Goal: Task Accomplishment & Management: Manage account settings

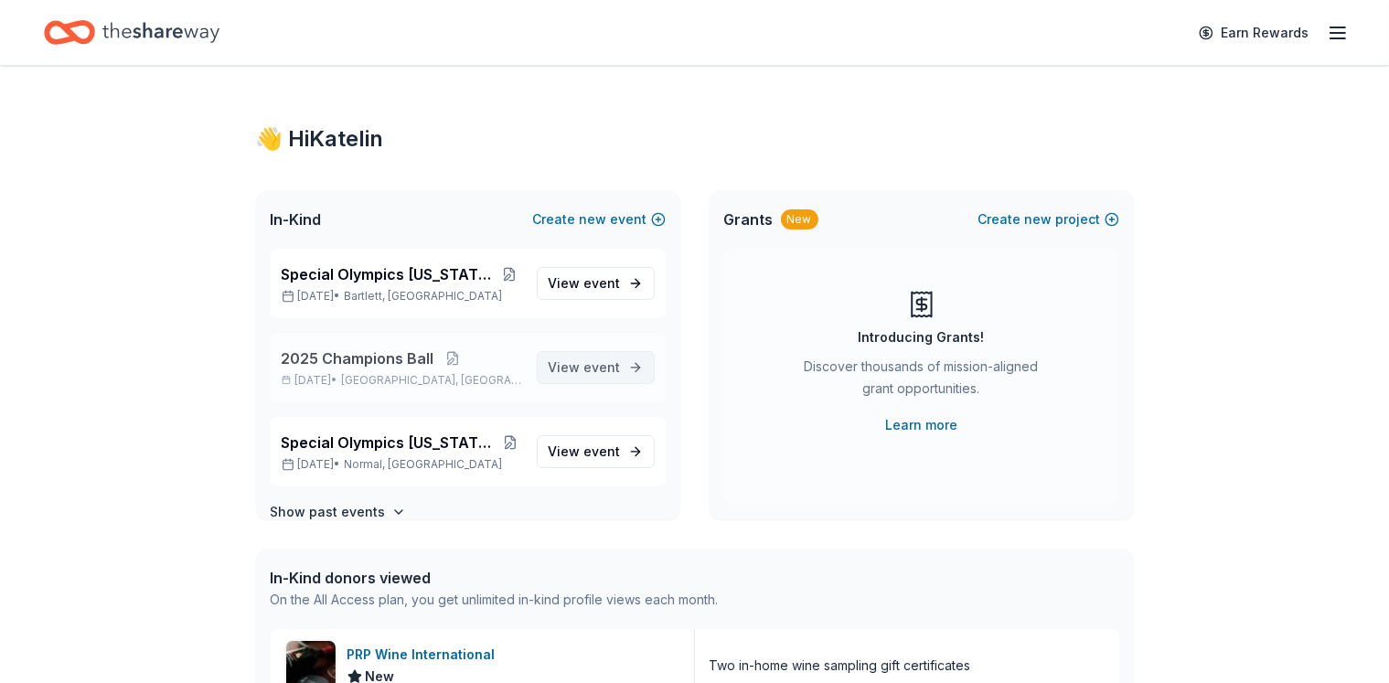
click at [591, 362] on span "event" at bounding box center [602, 367] width 37 height 16
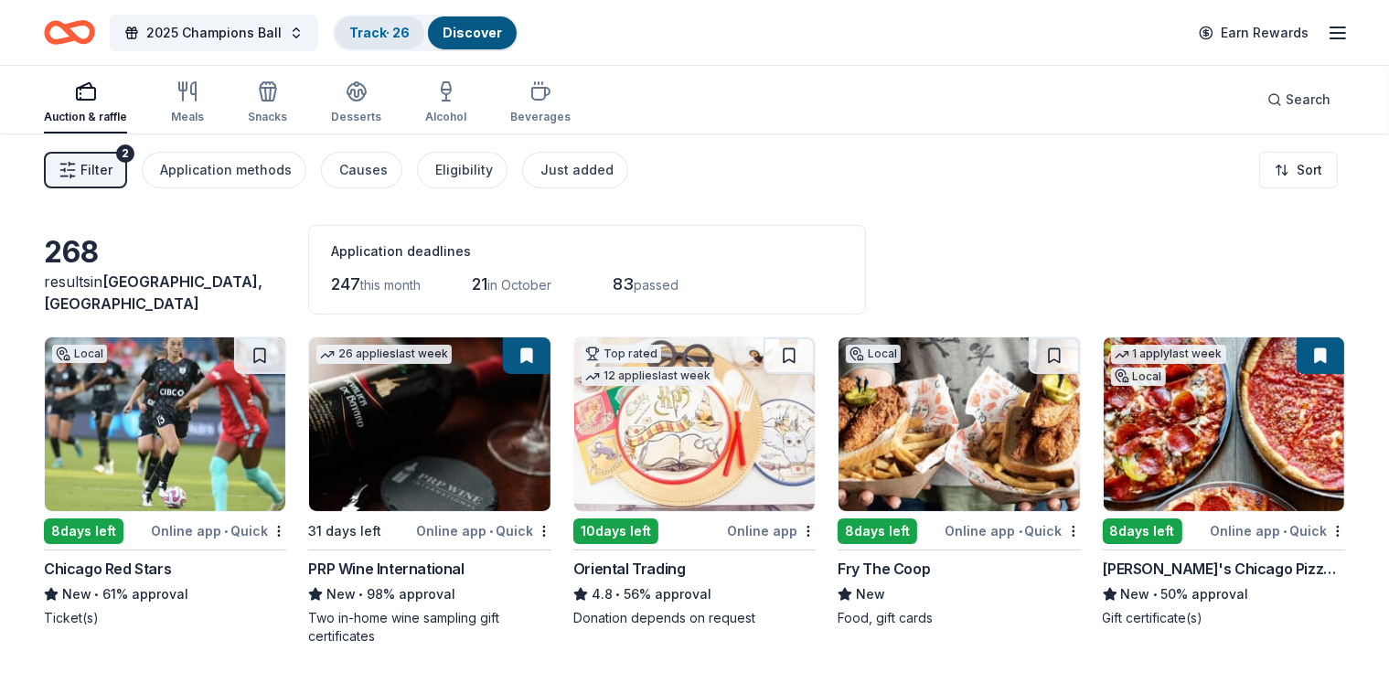
click at [410, 25] on link "Track · 26" at bounding box center [379, 33] width 60 height 16
click at [410, 36] on link "Track · 26" at bounding box center [379, 33] width 60 height 16
click at [394, 32] on link "Track · 26" at bounding box center [379, 33] width 60 height 16
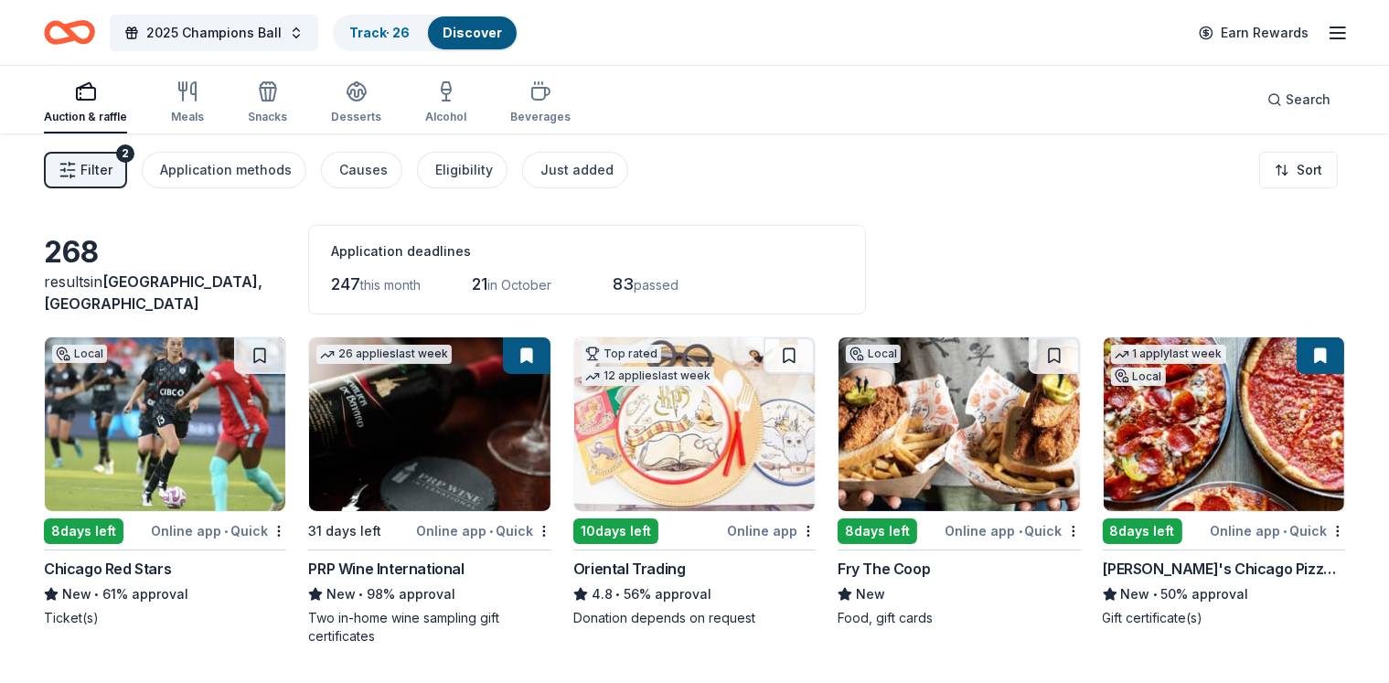
click at [706, 14] on div "2025 Champions Ball Track · 26 Discover Earn Rewards" at bounding box center [694, 32] width 1301 height 43
click at [410, 33] on link "Track · 26" at bounding box center [379, 33] width 60 height 16
click at [402, 36] on link "Track · 26" at bounding box center [379, 33] width 60 height 16
click at [398, 31] on link "Track · 26" at bounding box center [379, 33] width 60 height 16
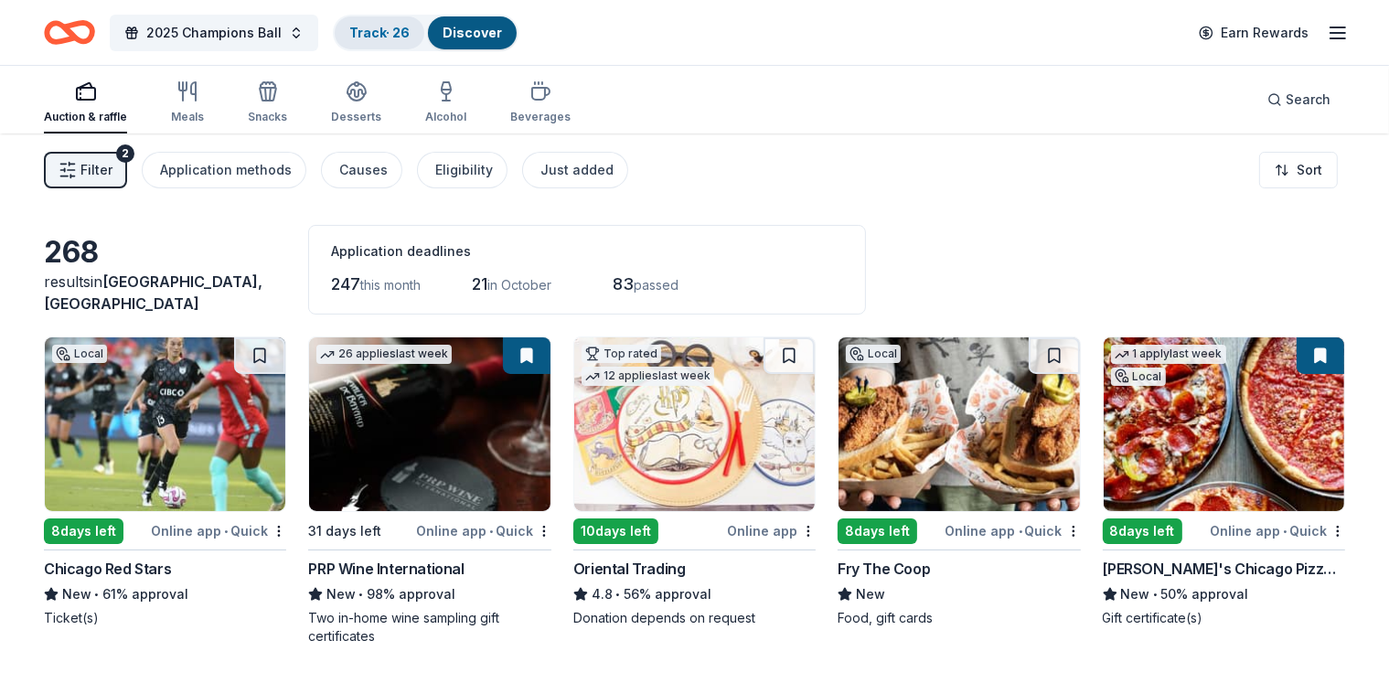
click at [398, 31] on link "Track · 26" at bounding box center [379, 33] width 60 height 16
click at [391, 36] on link "Track · 26" at bounding box center [379, 33] width 60 height 16
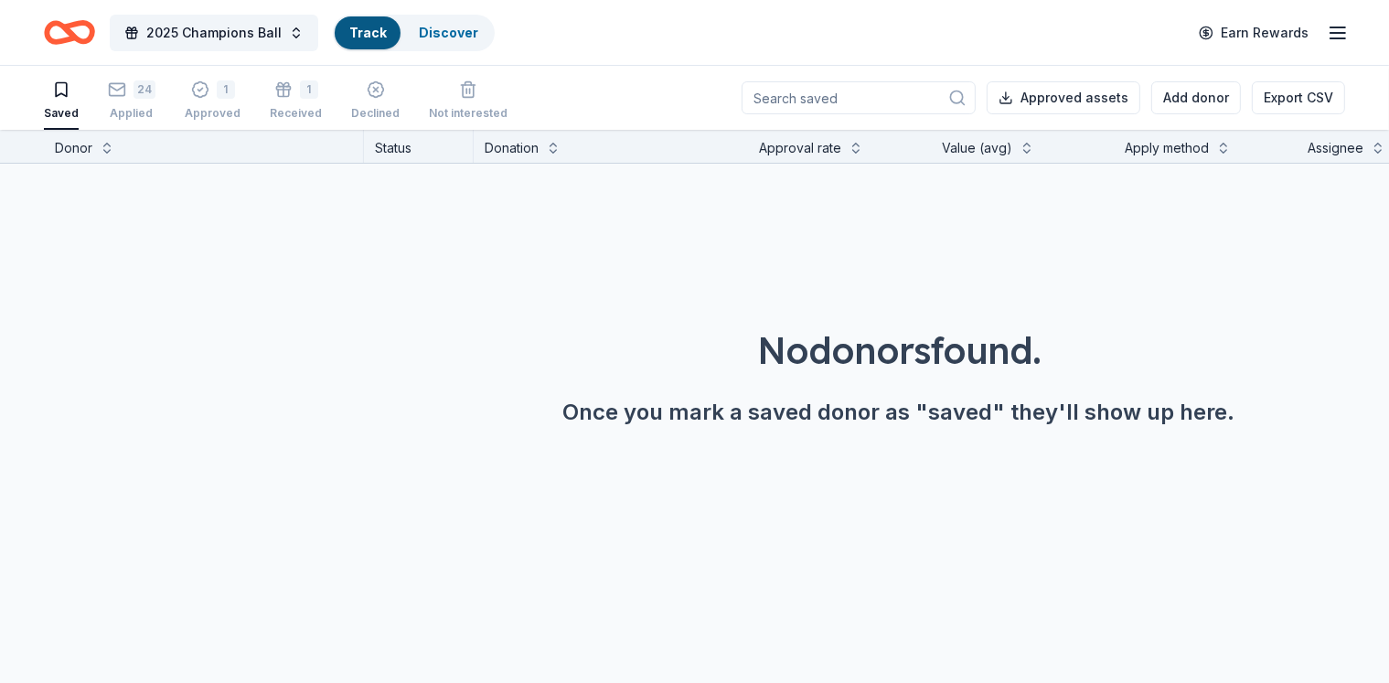
click at [386, 39] on link "Track" at bounding box center [367, 33] width 37 height 16
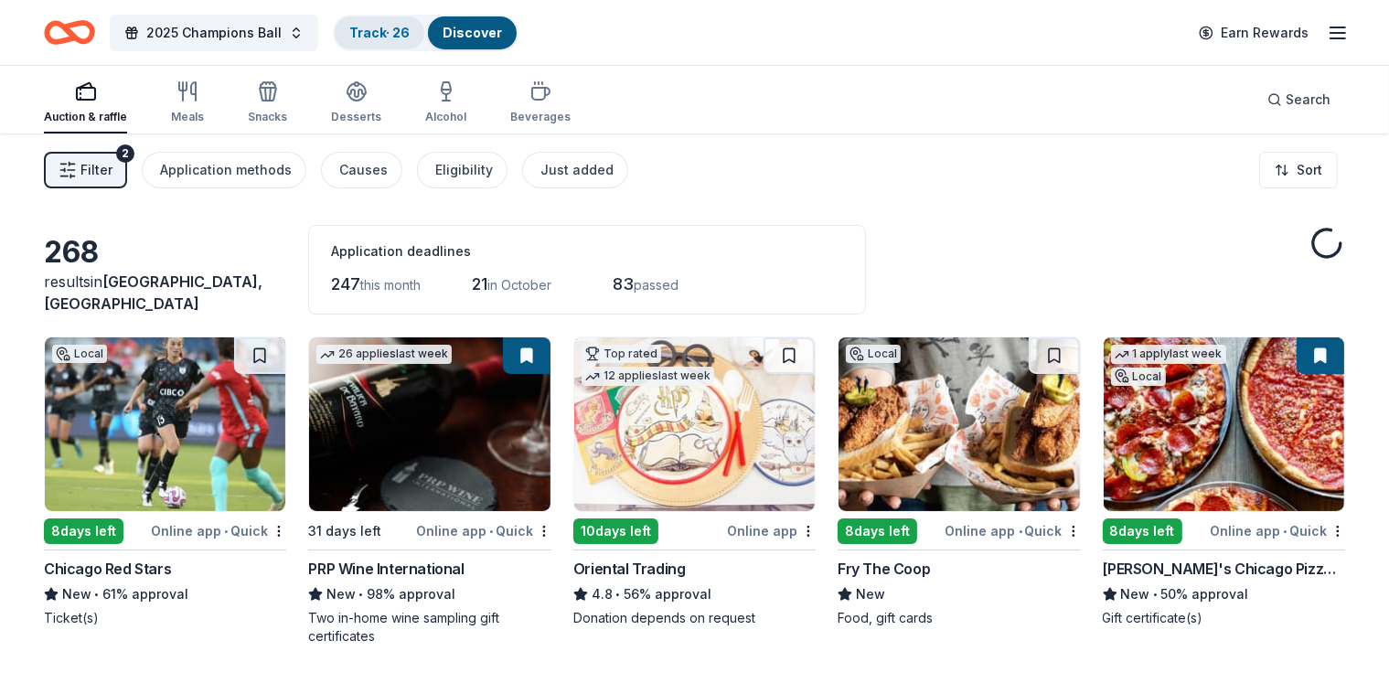
click at [410, 33] on link "Track · 26" at bounding box center [379, 33] width 60 height 16
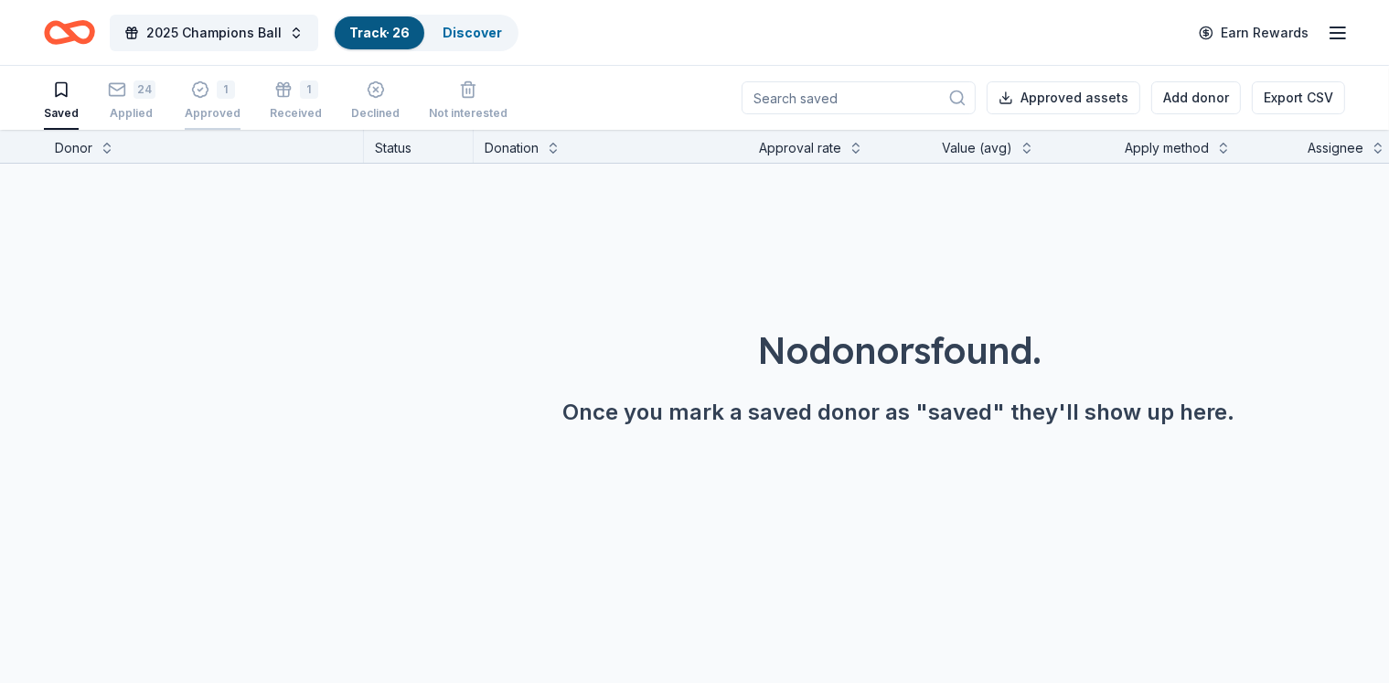
click at [225, 106] on div "Approved" at bounding box center [213, 113] width 56 height 15
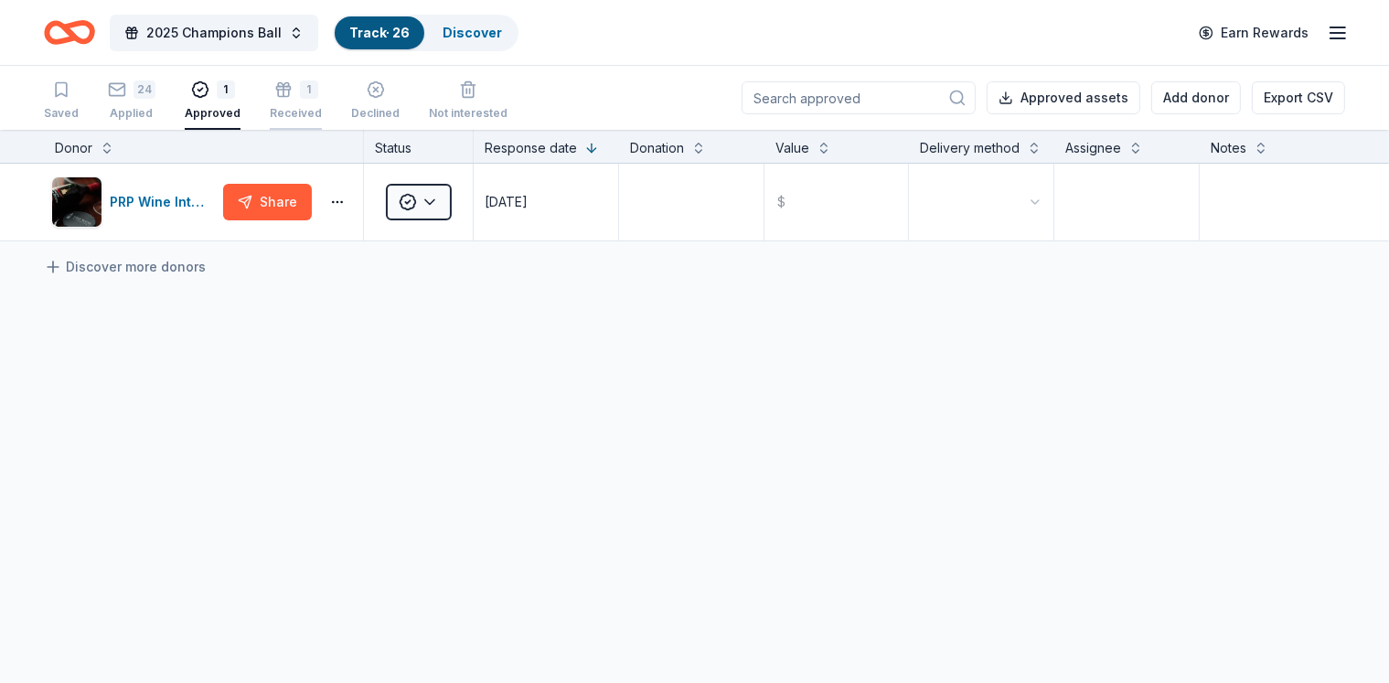
click at [316, 120] on div "Received" at bounding box center [296, 113] width 52 height 15
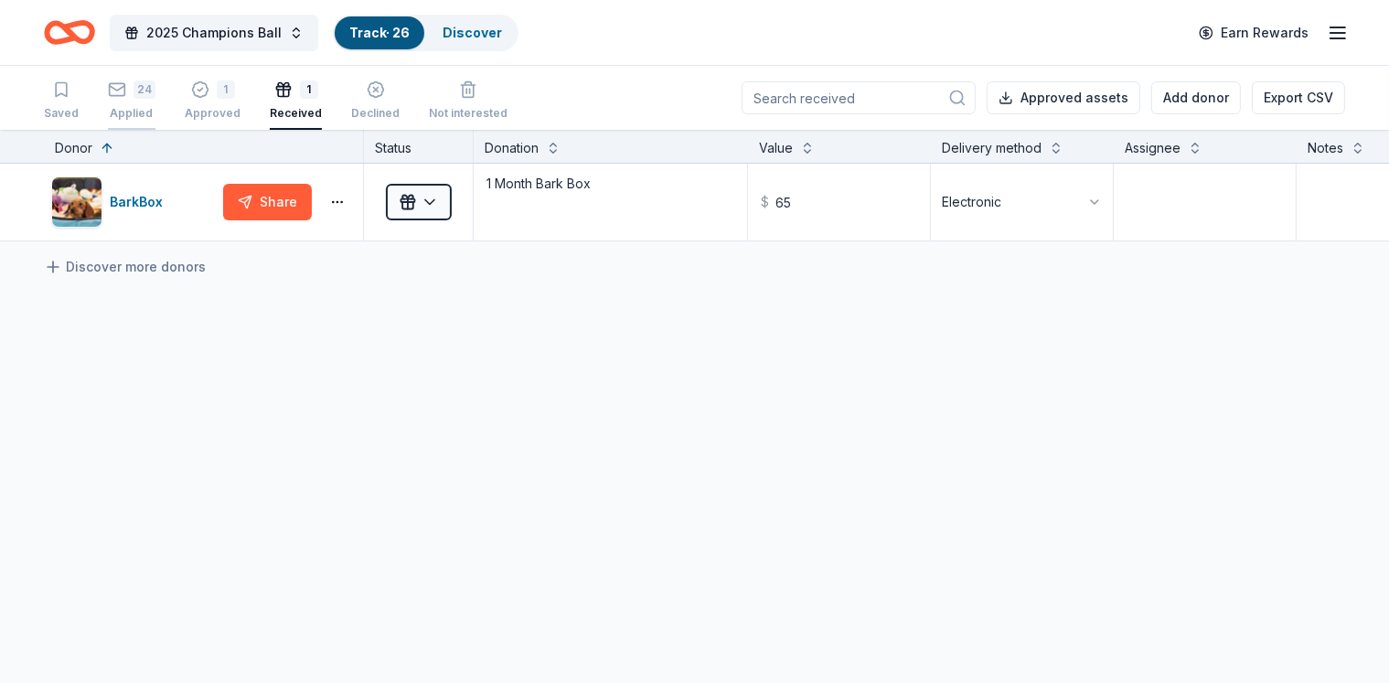
click at [149, 113] on div "Applied" at bounding box center [132, 113] width 48 height 15
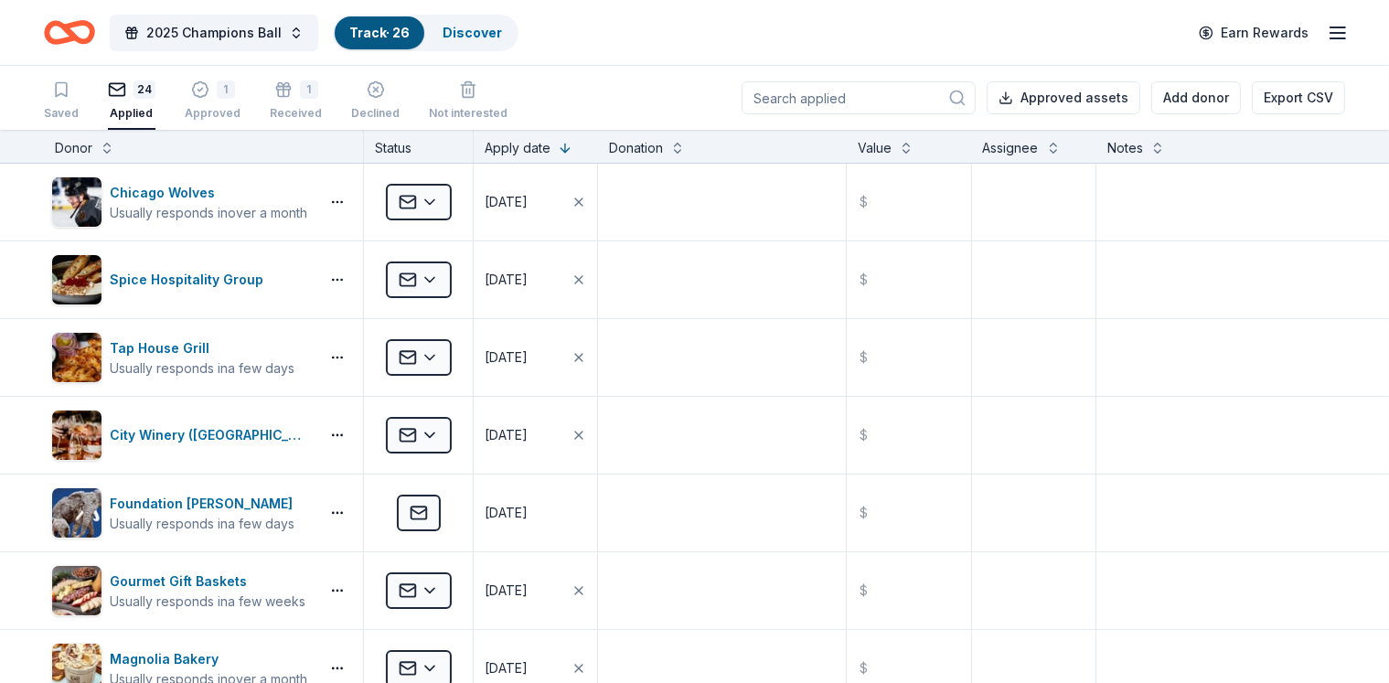
click at [64, 98] on div "Saved 24 Applied 1 Approved 1 Received Declined Not interested Approved assets …" at bounding box center [694, 98] width 1389 height 64
click at [79, 106] on div "Saved" at bounding box center [61, 113] width 35 height 15
